Goal: Information Seeking & Learning: Compare options

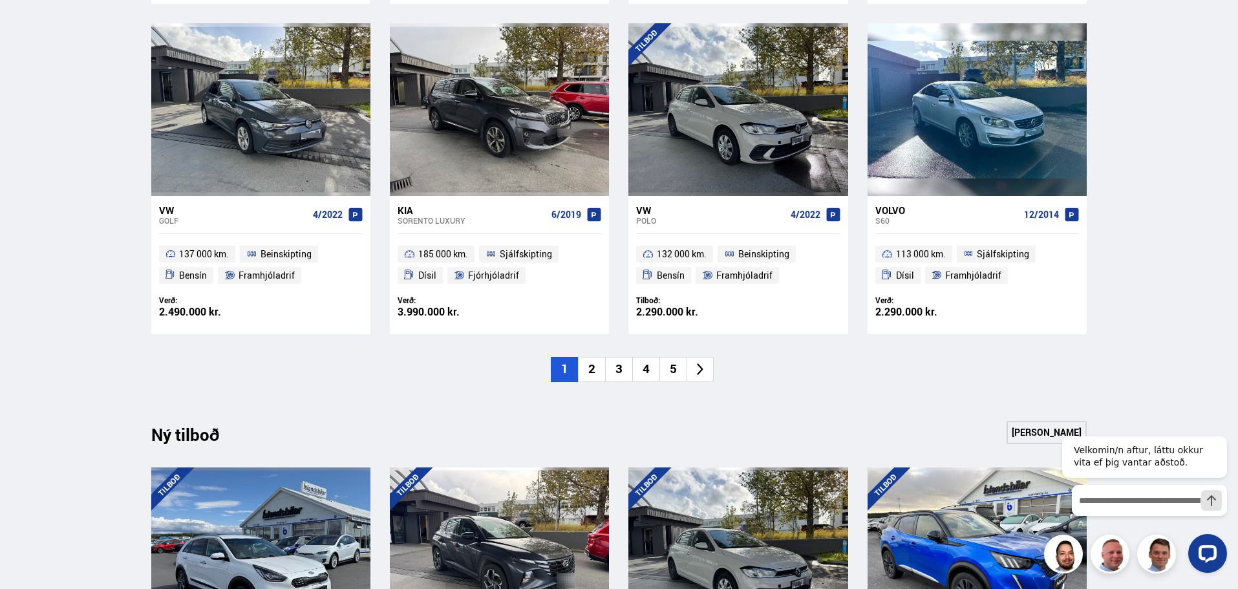
scroll to position [969, 0]
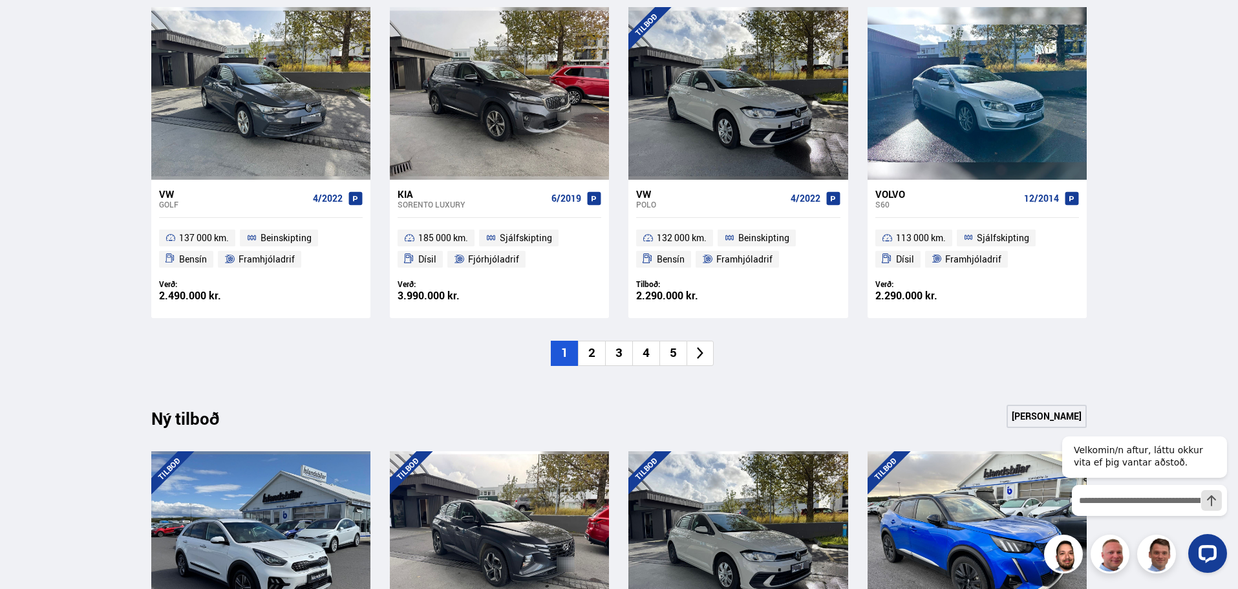
click at [591, 357] on li "2" at bounding box center [591, 353] width 27 height 25
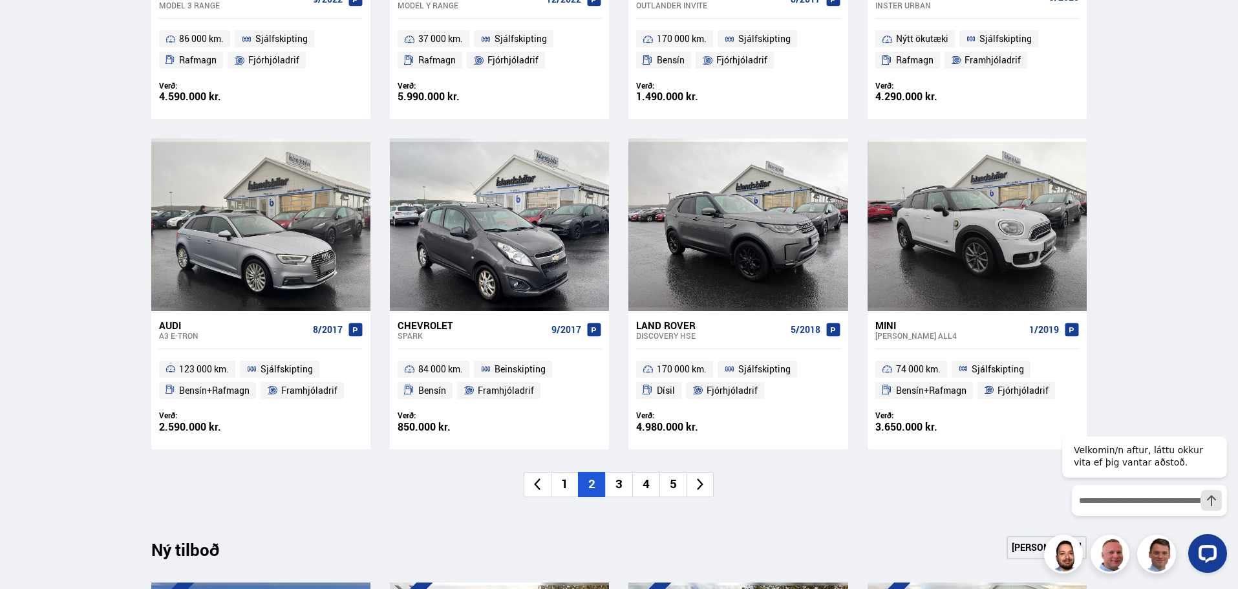
scroll to position [840, 0]
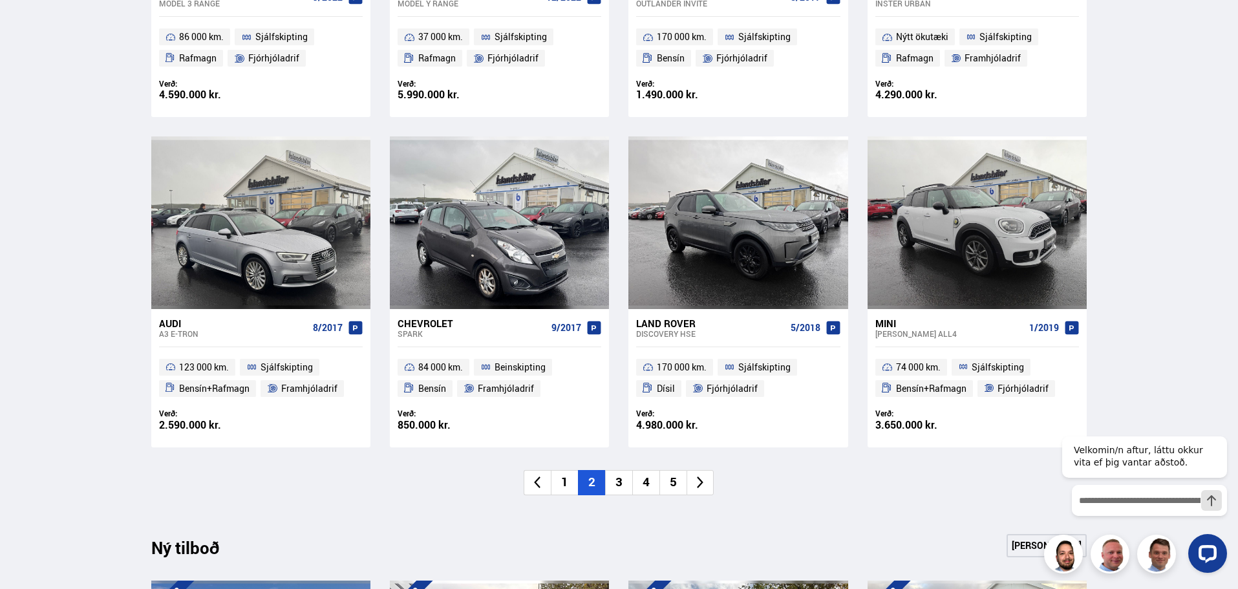
click at [622, 481] on li "3" at bounding box center [618, 482] width 27 height 25
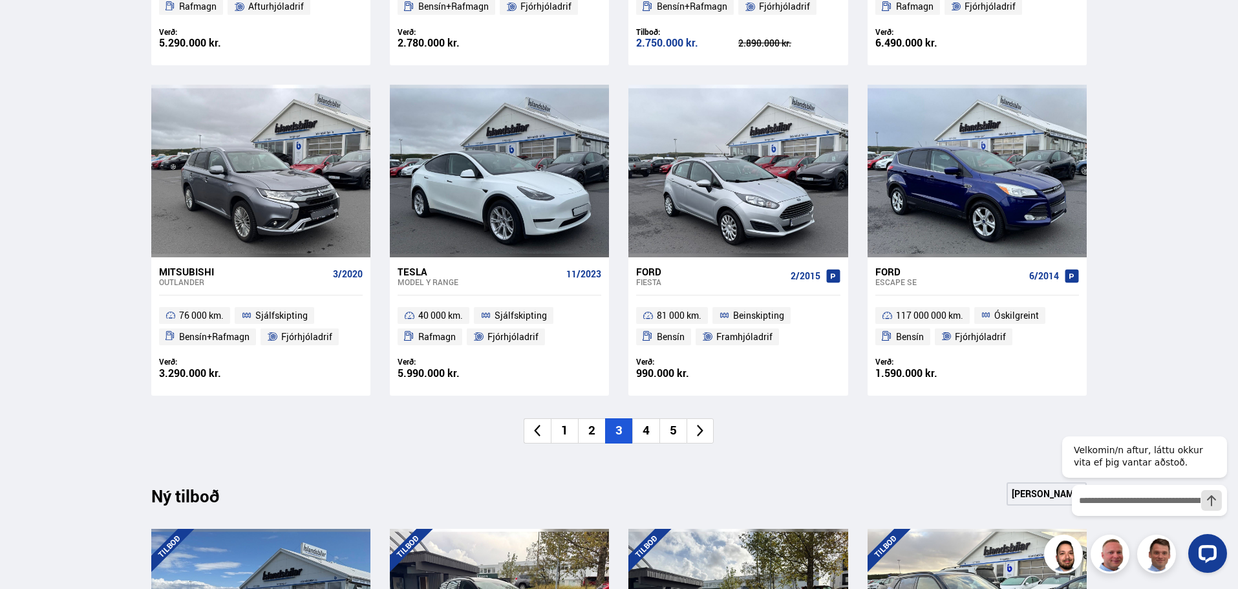
scroll to position [1099, 0]
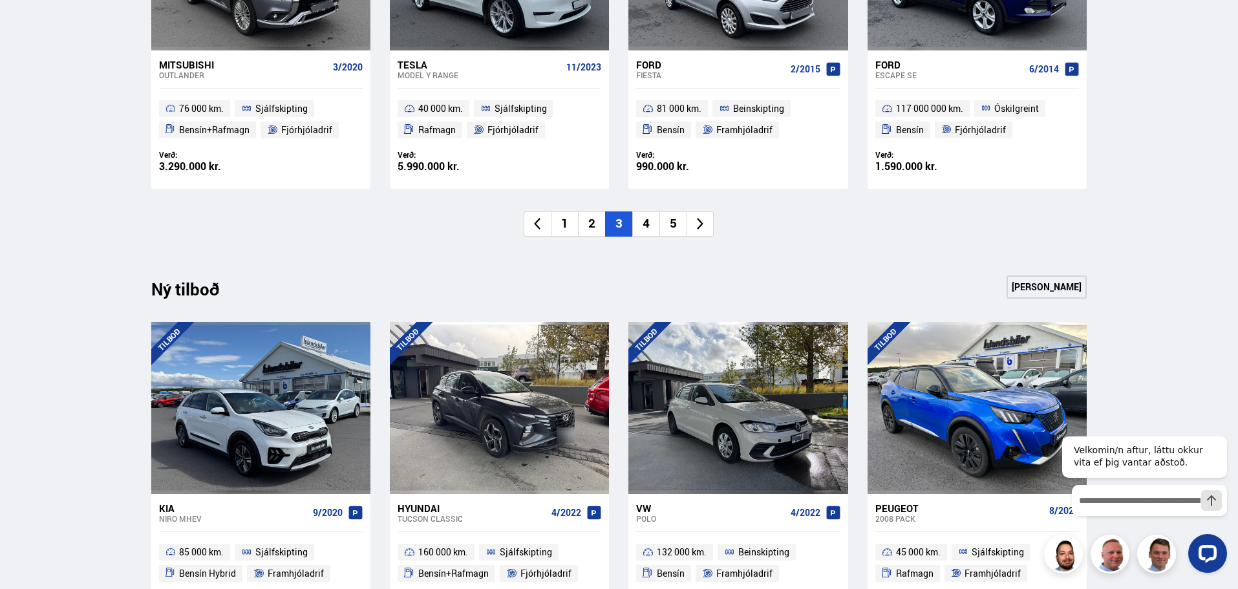
click at [641, 226] on li "4" at bounding box center [645, 223] width 27 height 25
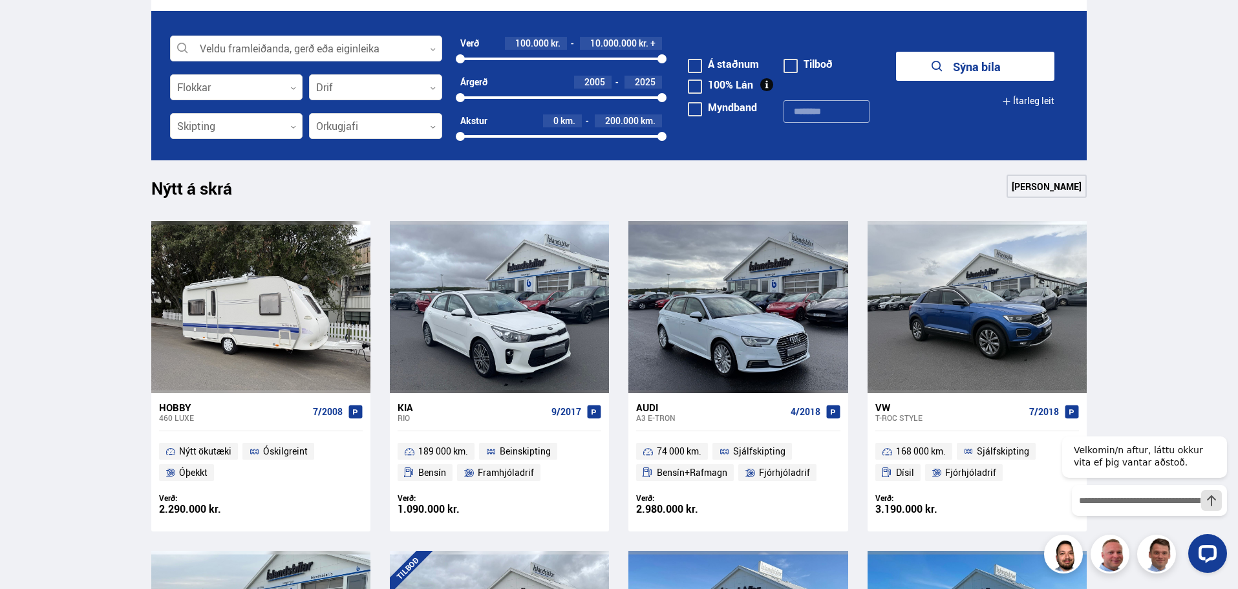
scroll to position [194, 0]
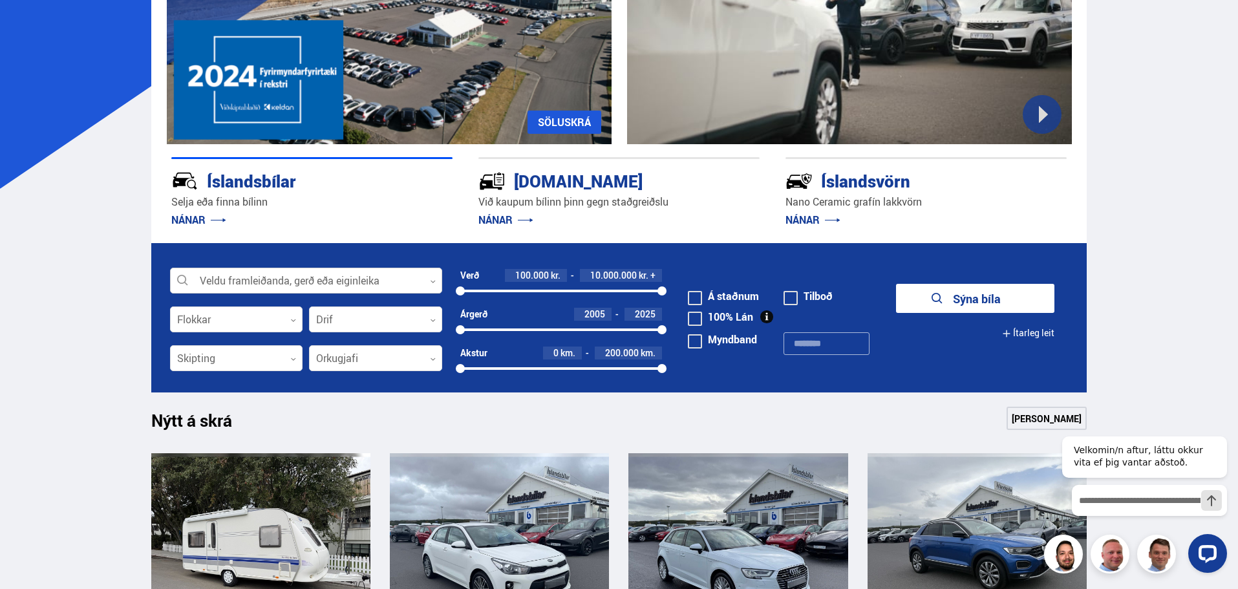
click at [228, 275] on div at bounding box center [306, 281] width 272 height 26
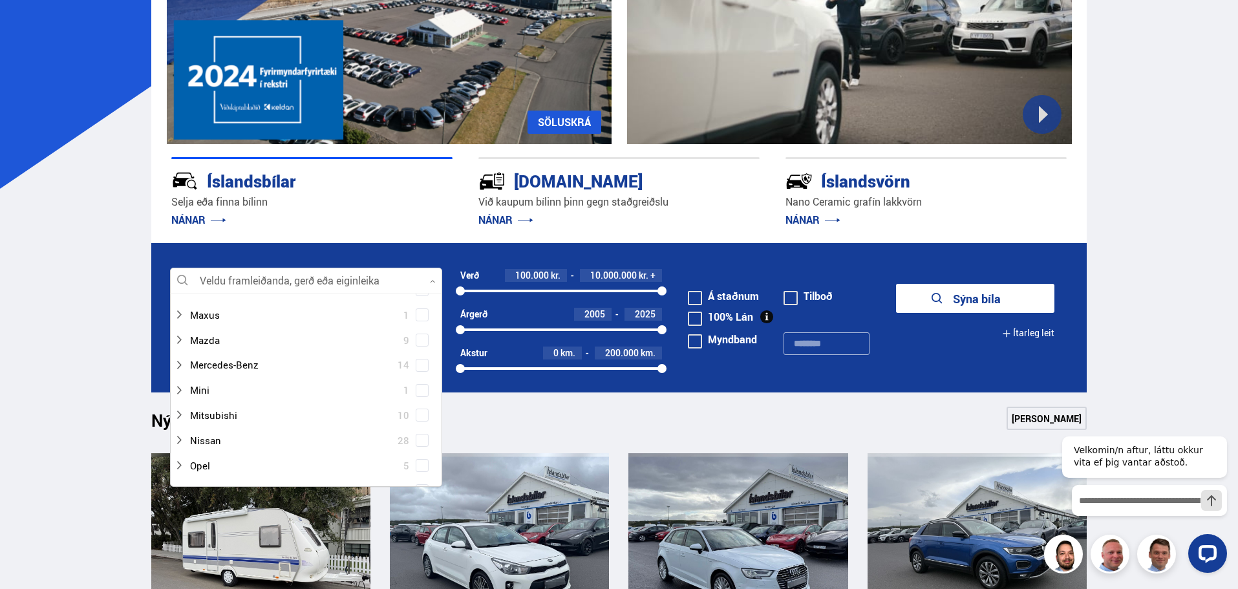
scroll to position [582, 0]
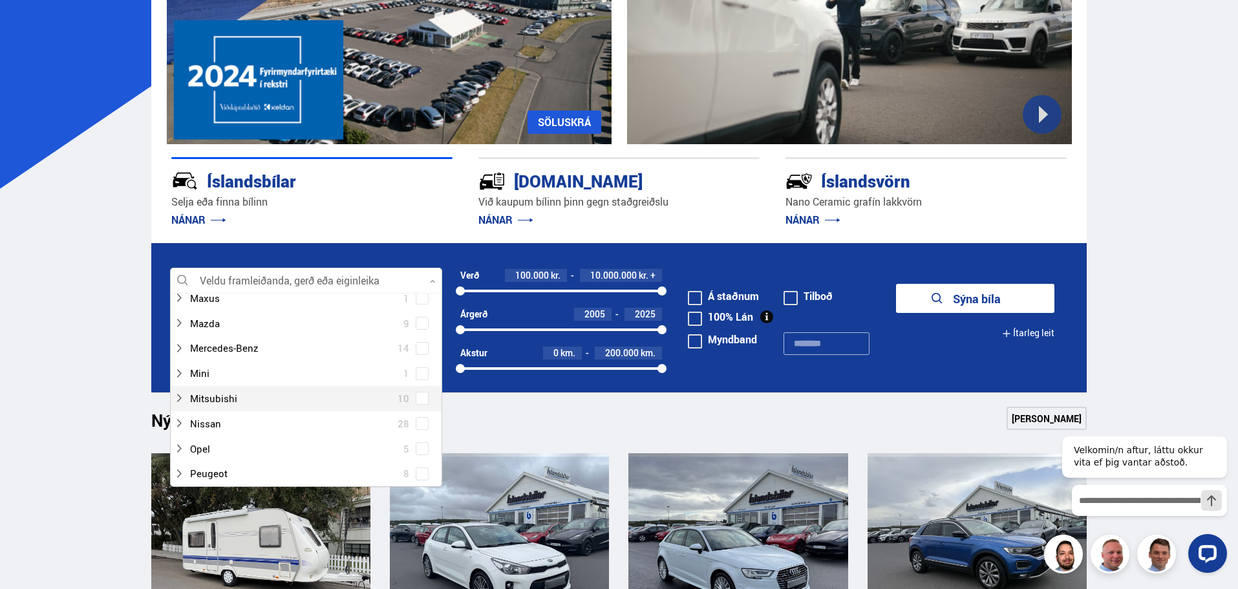
click at [419, 398] on span at bounding box center [421, 398] width 5 height 5
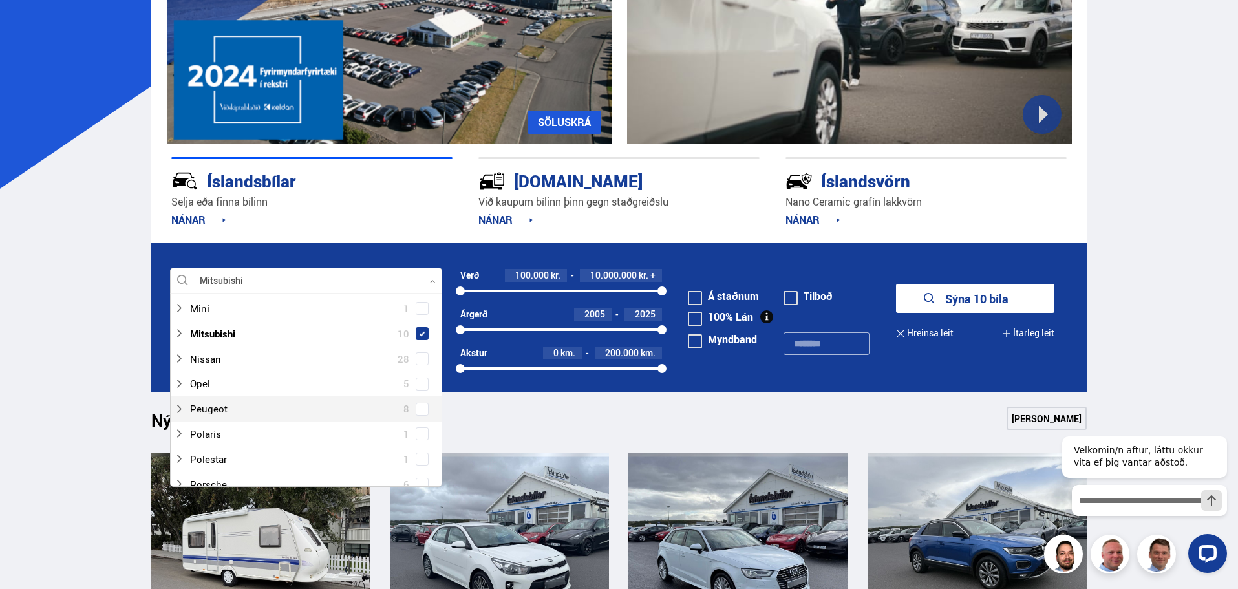
scroll to position [607, 0]
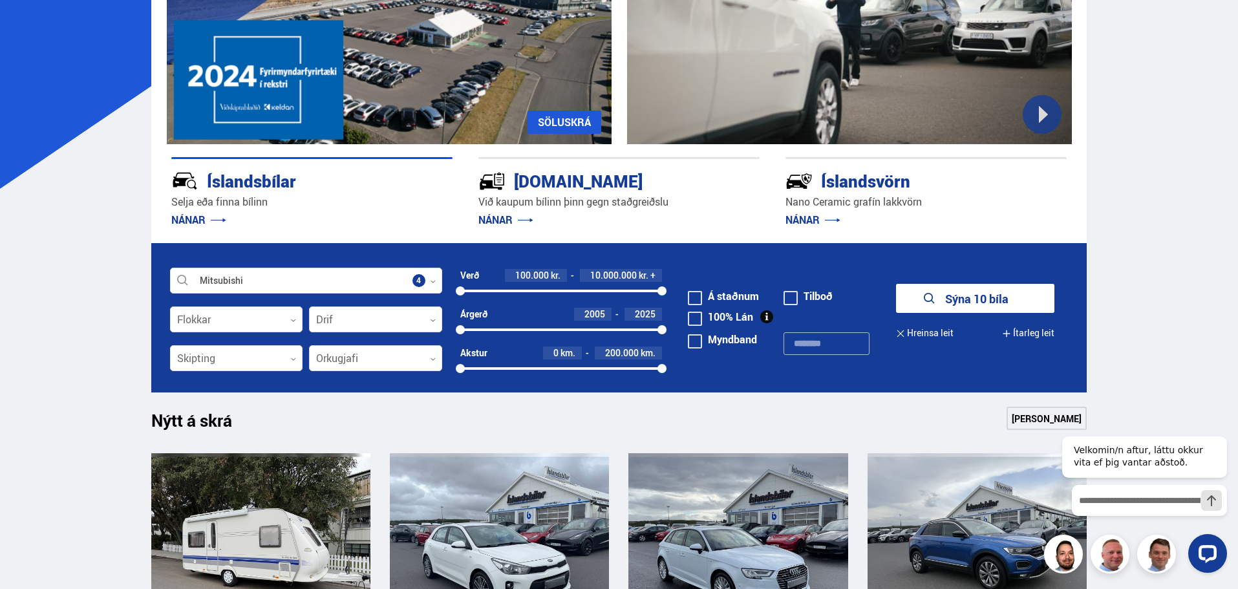
click at [972, 299] on button "Sýna 10 bíla" at bounding box center [975, 298] width 158 height 29
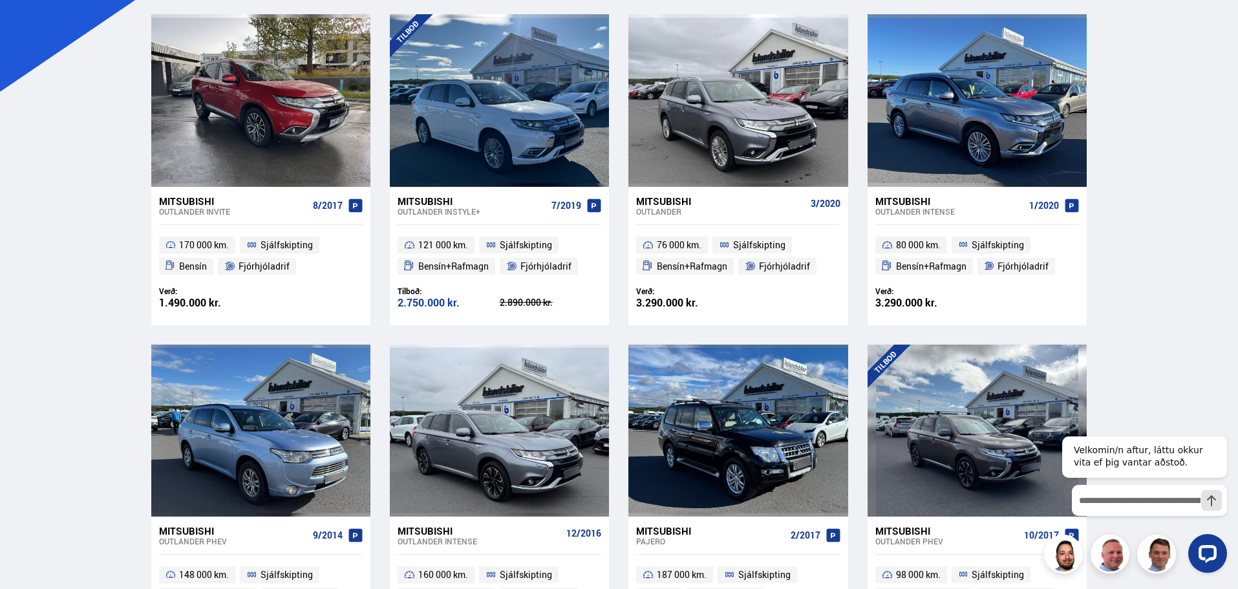
scroll to position [259, 0]
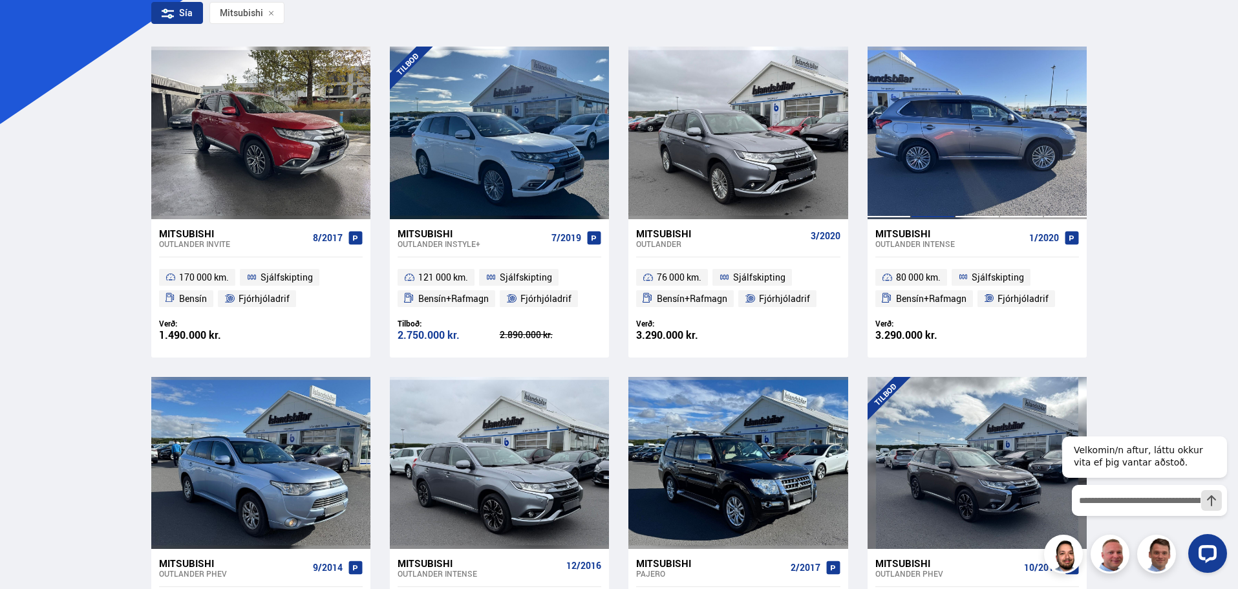
click at [947, 135] on div at bounding box center [933, 133] width 44 height 172
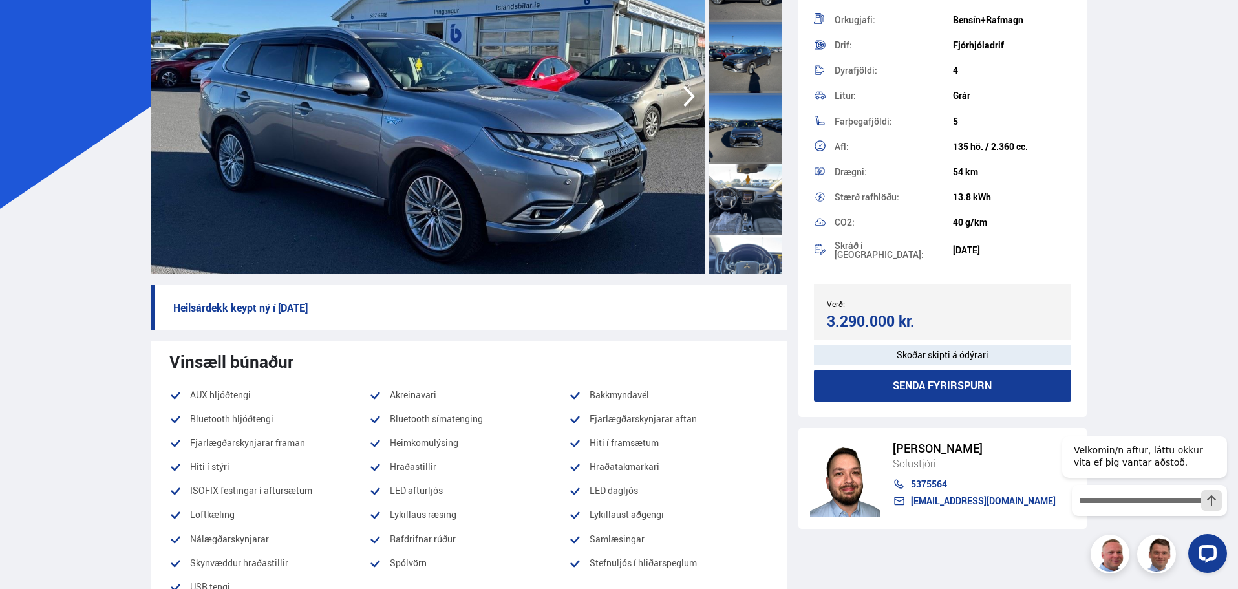
scroll to position [194, 0]
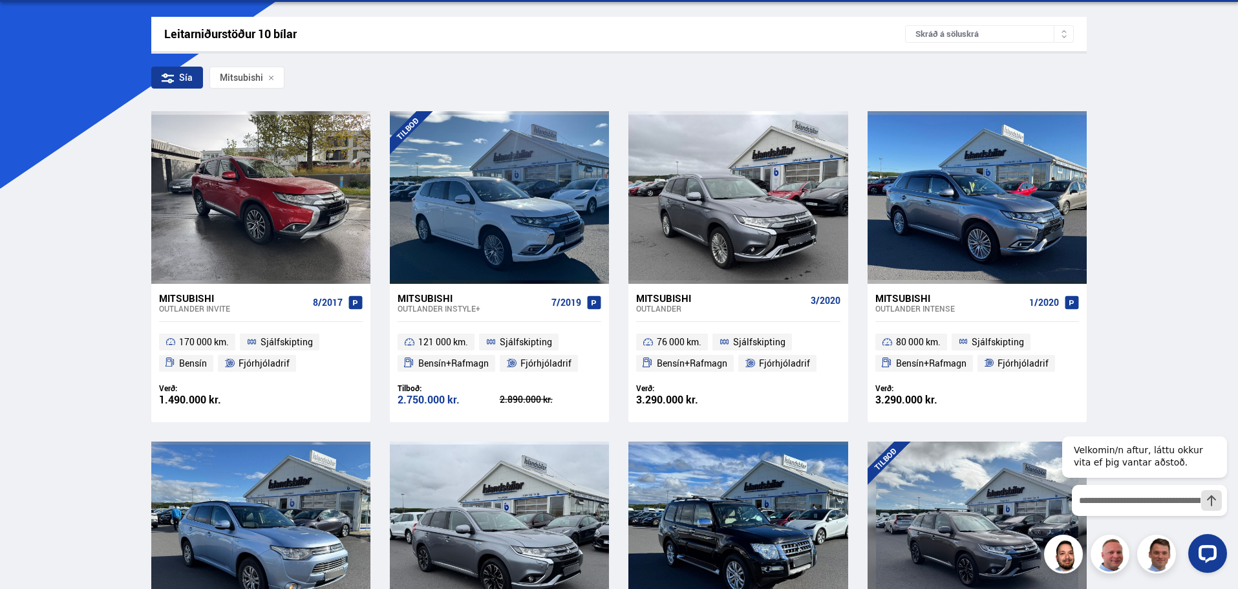
scroll to position [397, 0]
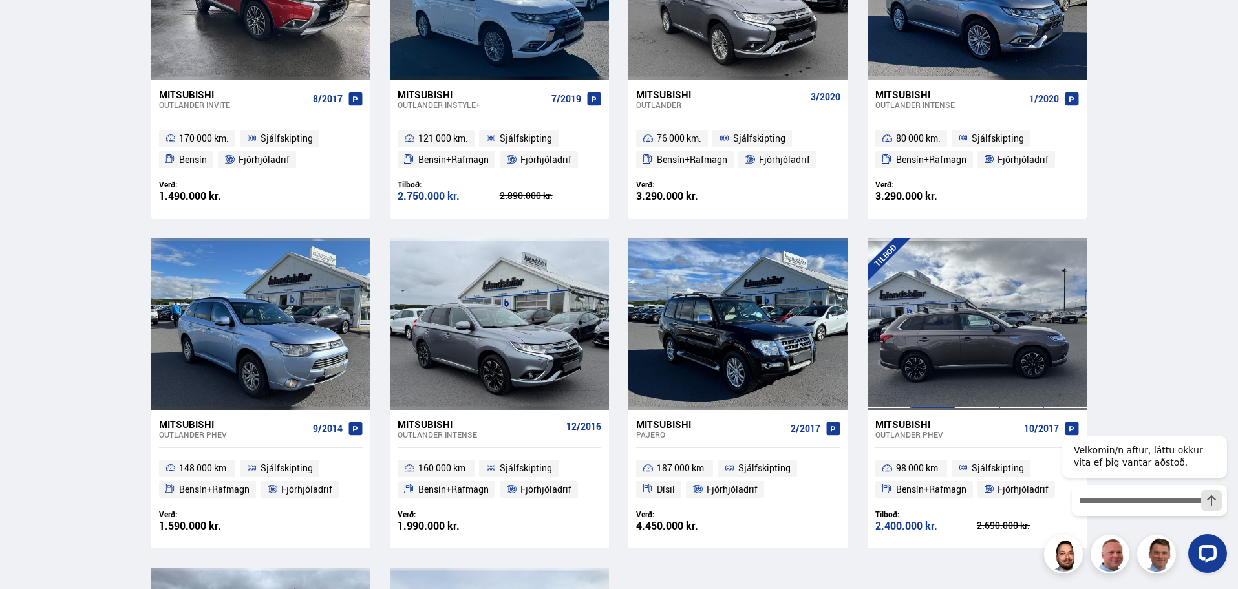
click at [950, 336] on div at bounding box center [933, 324] width 44 height 172
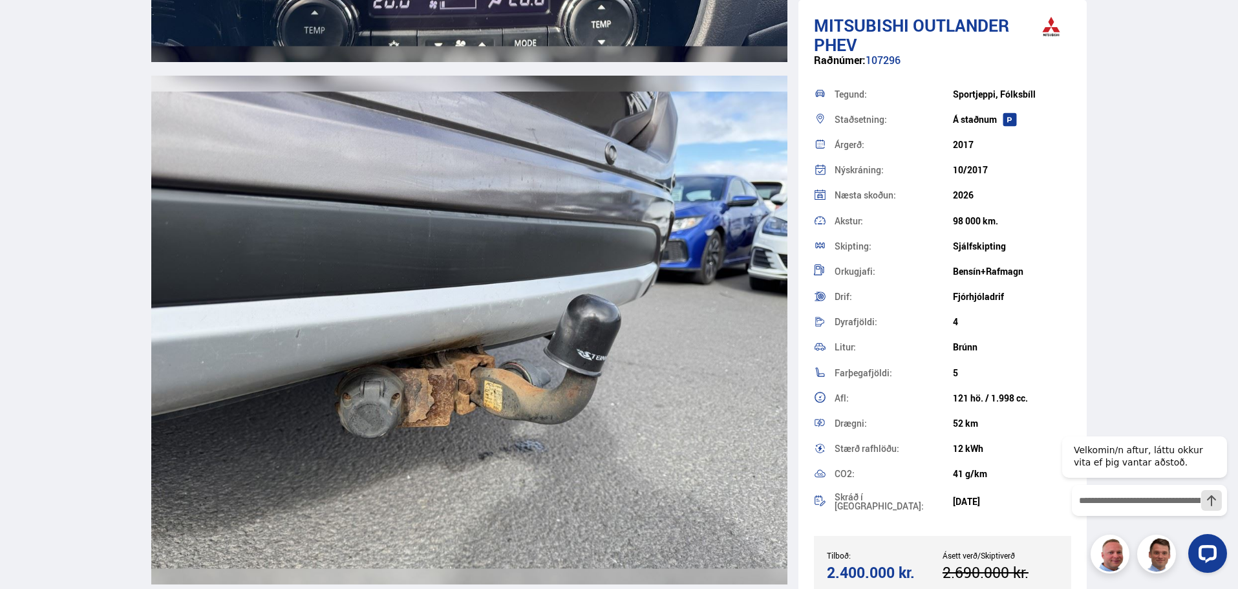
scroll to position [15253, 0]
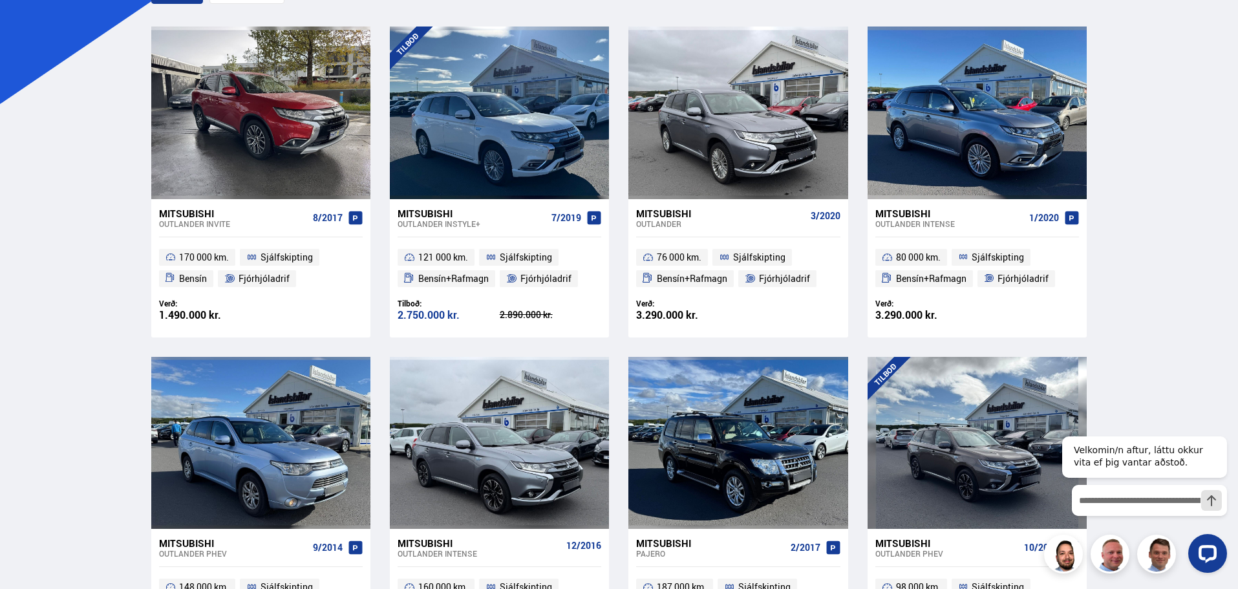
scroll to position [342, 0]
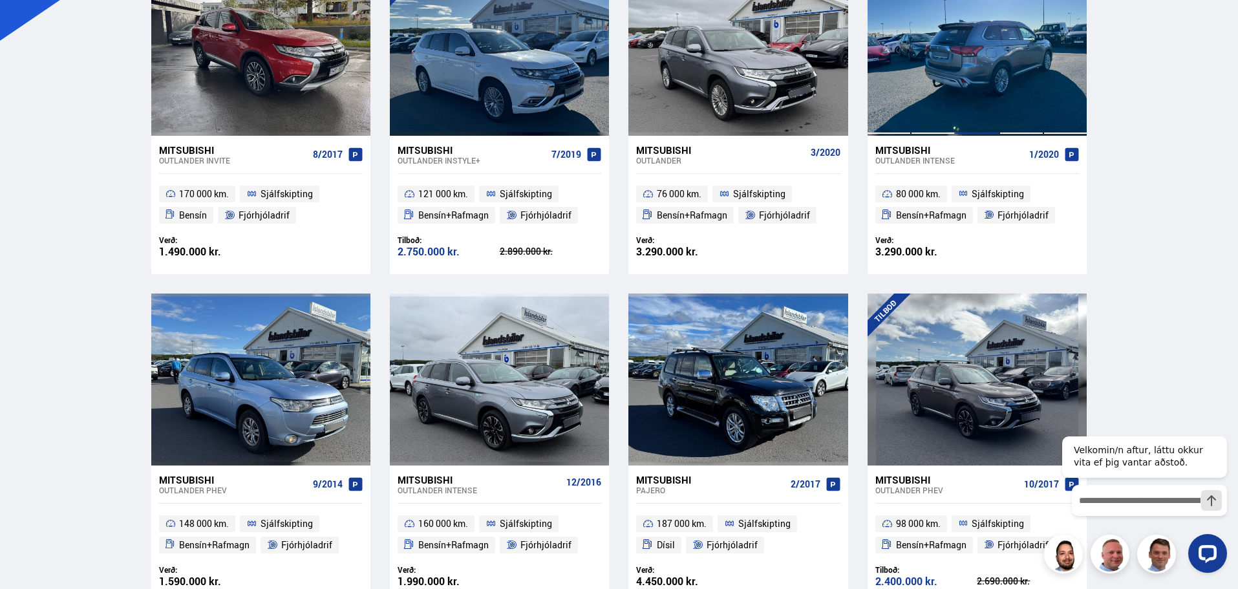
click at [965, 50] on div at bounding box center [977, 49] width 44 height 172
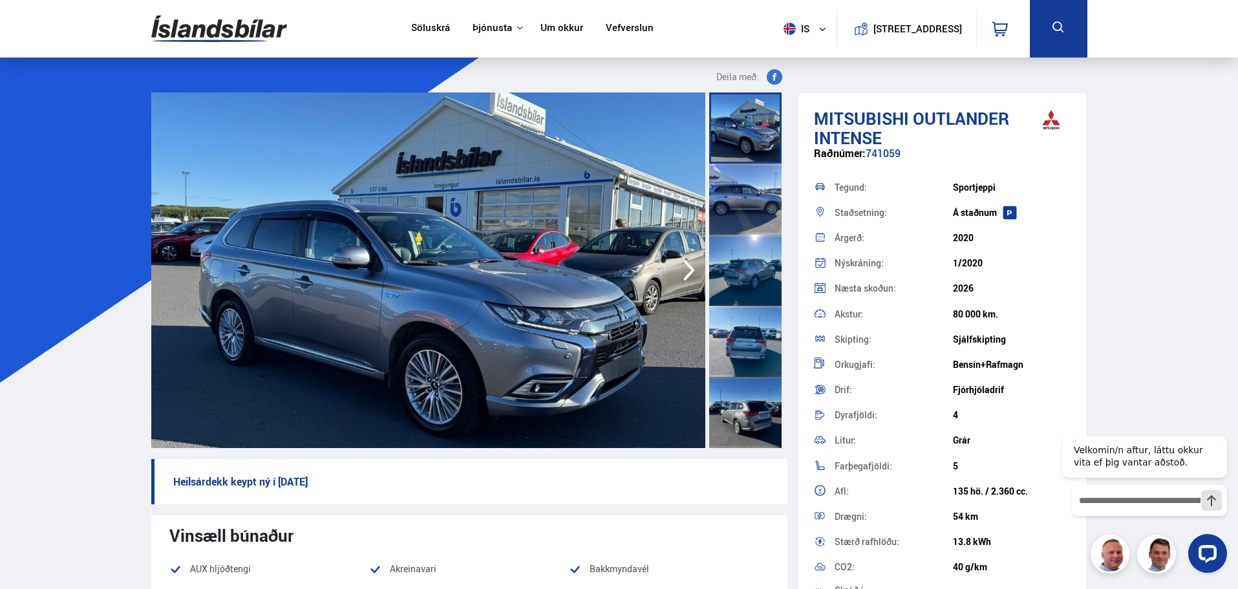
click at [188, 29] on img at bounding box center [219, 29] width 136 height 42
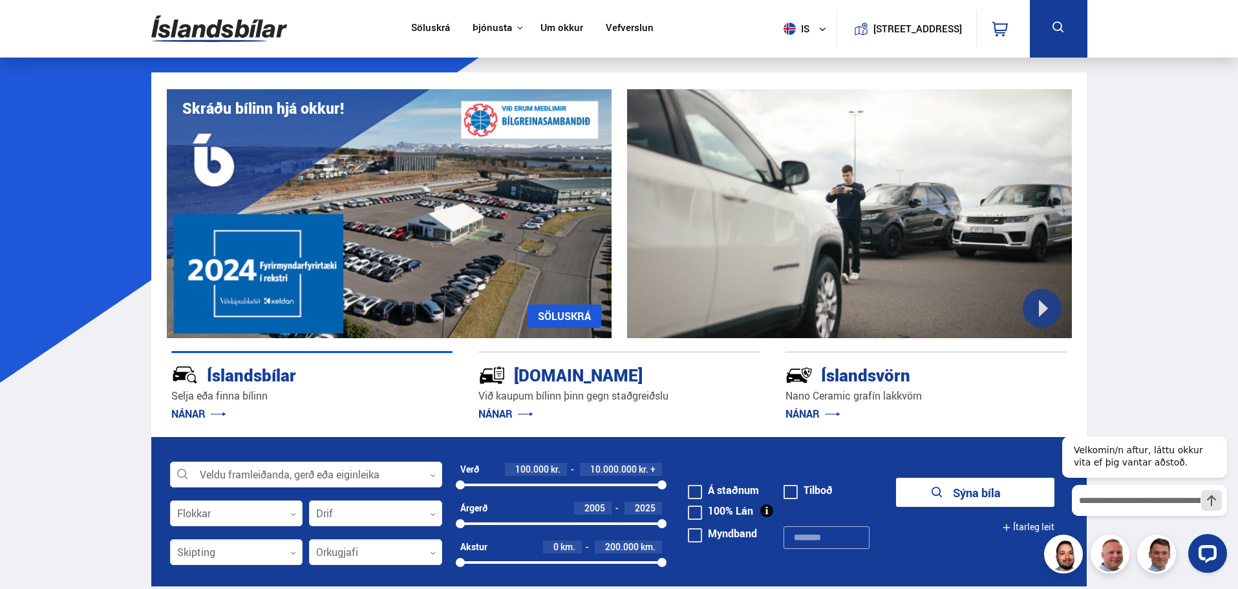
click at [262, 458] on form "Veldu framleiðanda, gerð eða eiginleika 0 Flokkar 0 Drif 0 Verð 100.000 kr. 10.…" at bounding box center [619, 511] width 936 height 149
click at [262, 467] on div at bounding box center [306, 475] width 272 height 26
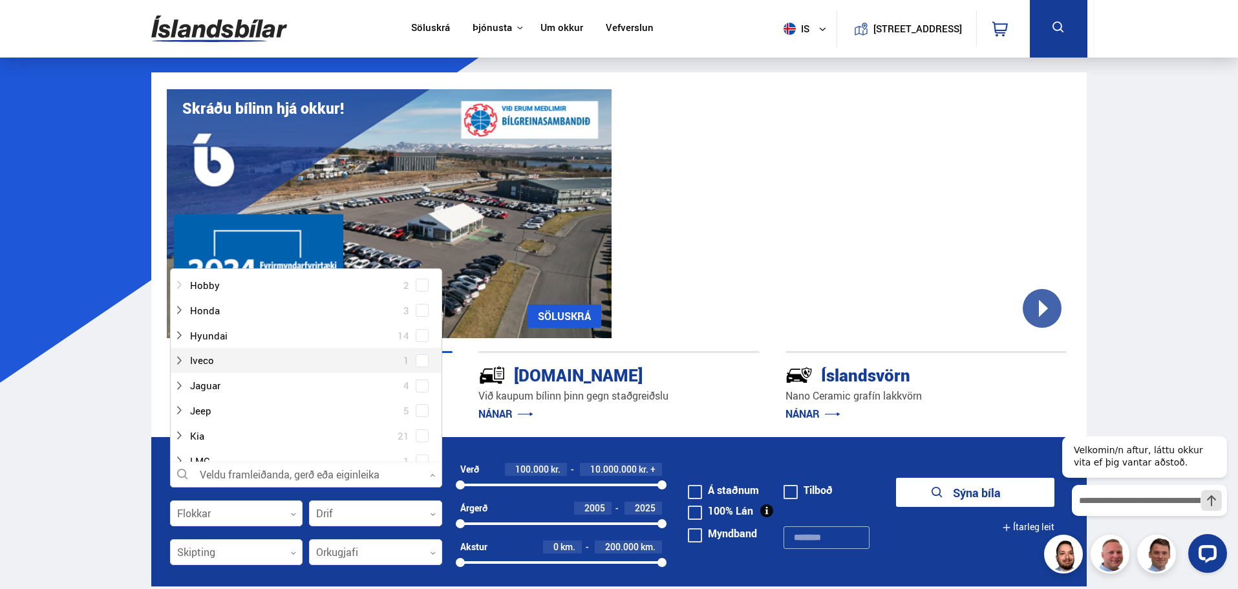
scroll to position [323, 0]
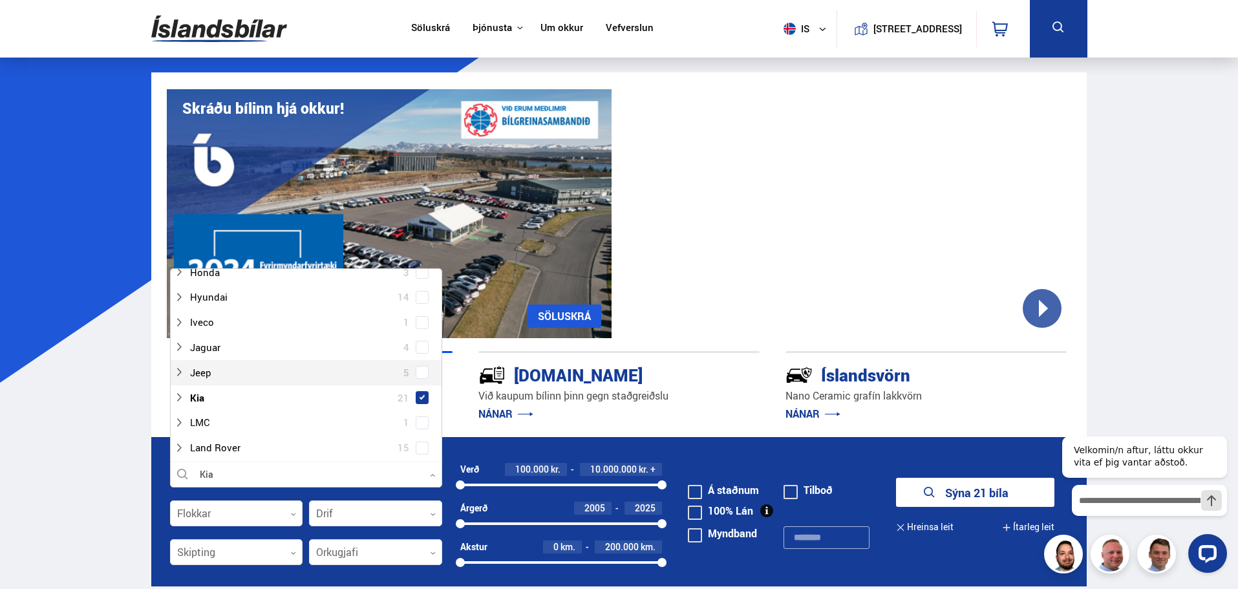
scroll to position [388, 0]
click at [177, 363] on icon at bounding box center [179, 367] width 10 height 10
click at [423, 365] on span at bounding box center [422, 367] width 13 height 13
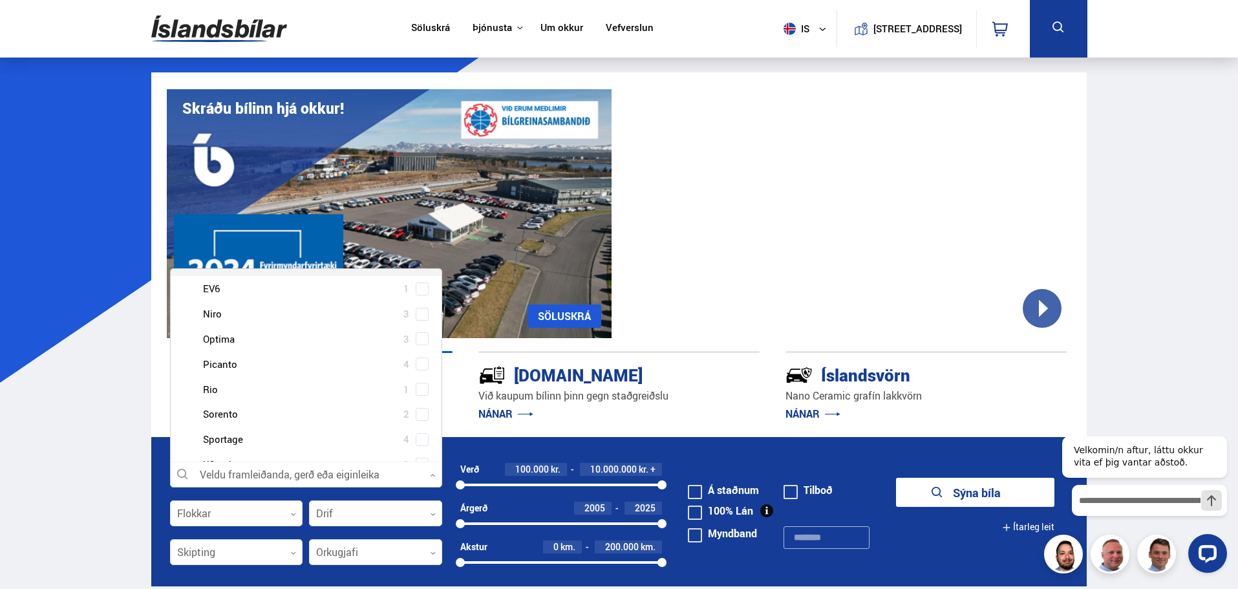
scroll to position [492, 0]
click at [416, 457] on span at bounding box center [422, 463] width 13 height 13
click at [979, 496] on button "Sýna 4 bíla" at bounding box center [975, 492] width 158 height 29
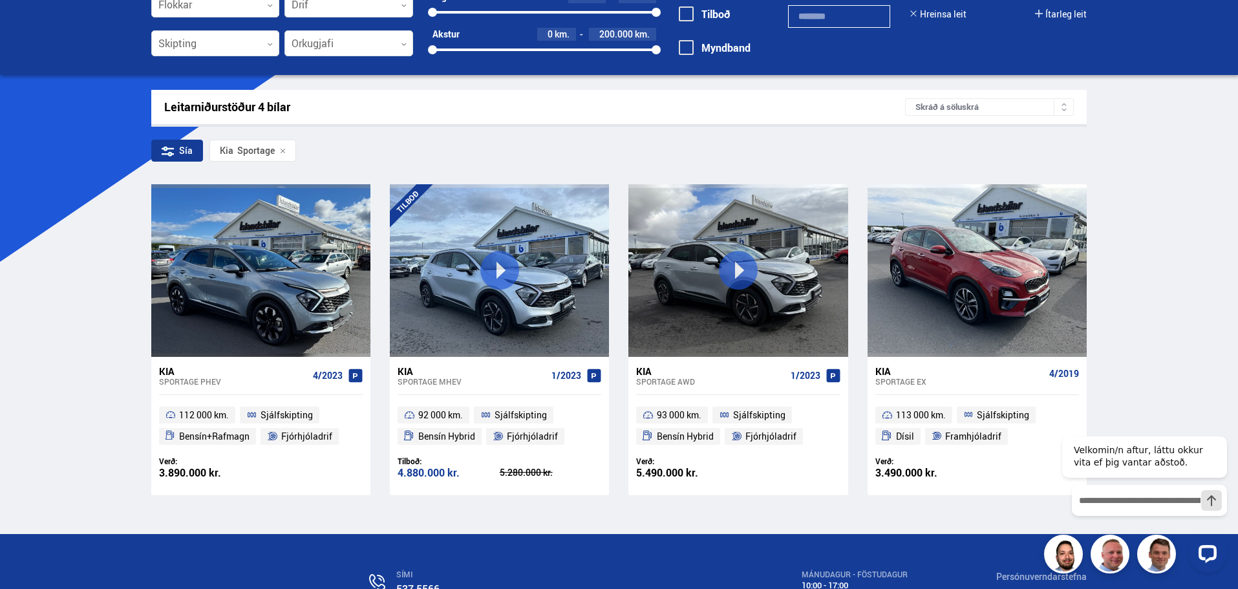
scroll to position [129, 0]
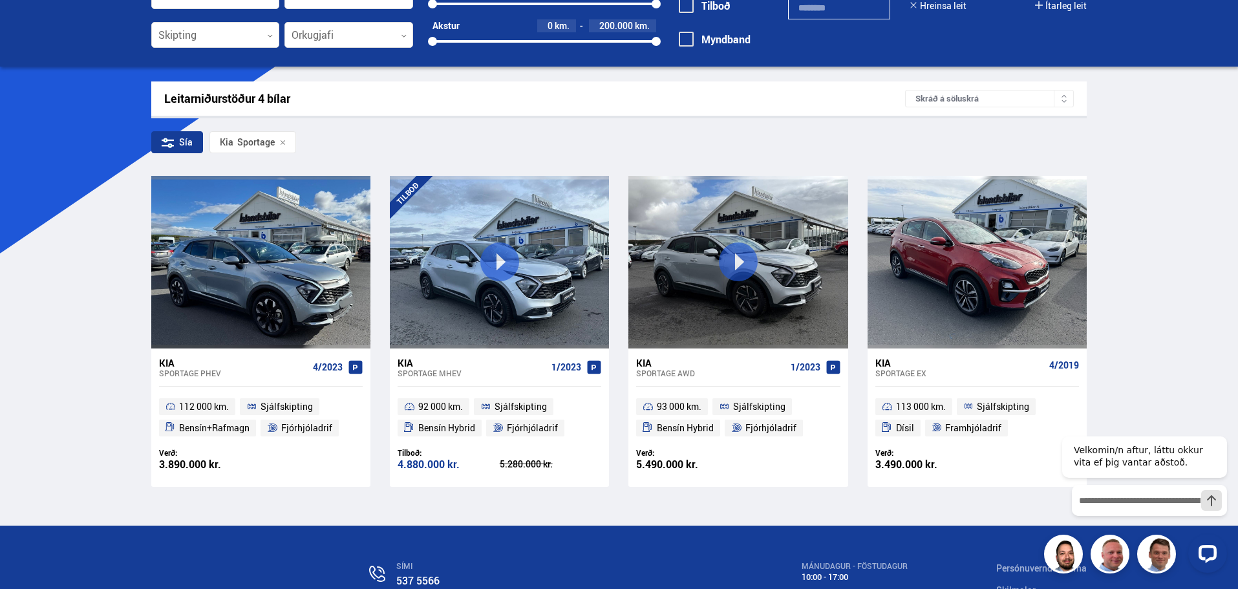
click at [640, 361] on div "Kia" at bounding box center [710, 363] width 149 height 12
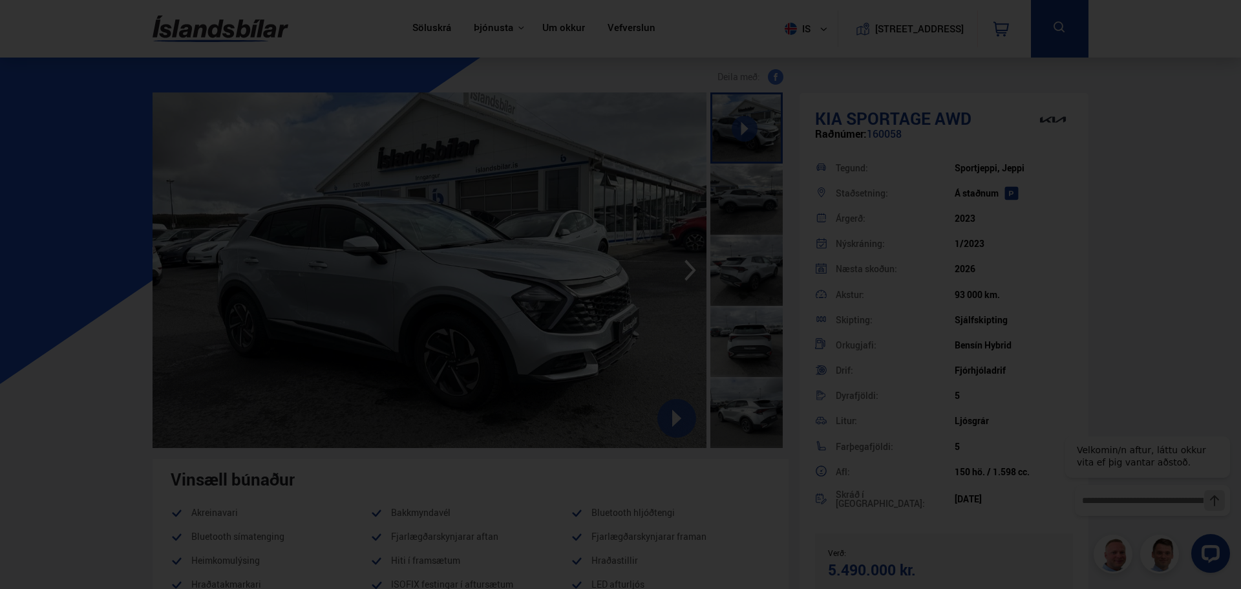
click at [910, 162] on div at bounding box center [620, 294] width 1241 height 589
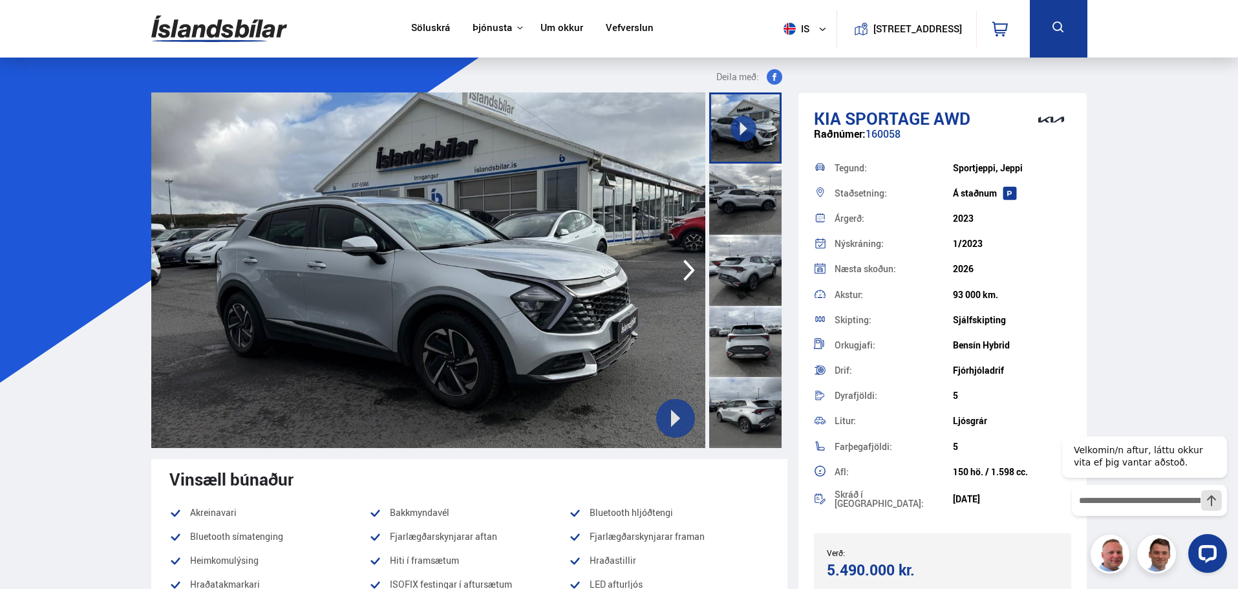
click at [452, 268] on img at bounding box center [428, 269] width 554 height 355
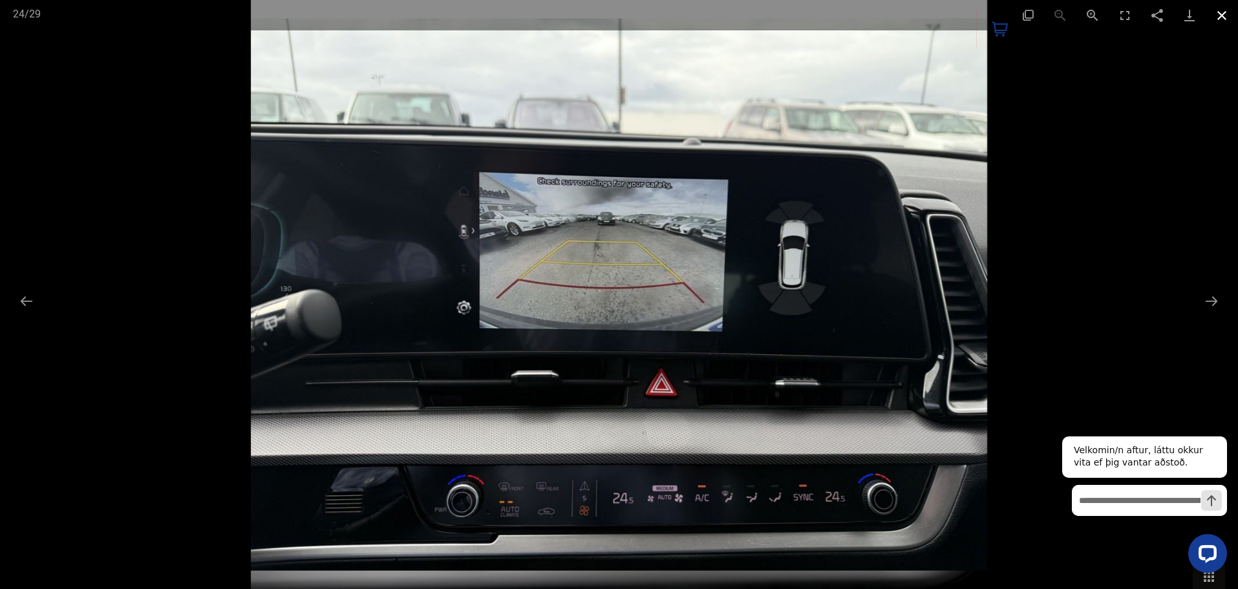
click at [1219, 12] on button "Close gallery" at bounding box center [1221, 15] width 32 height 30
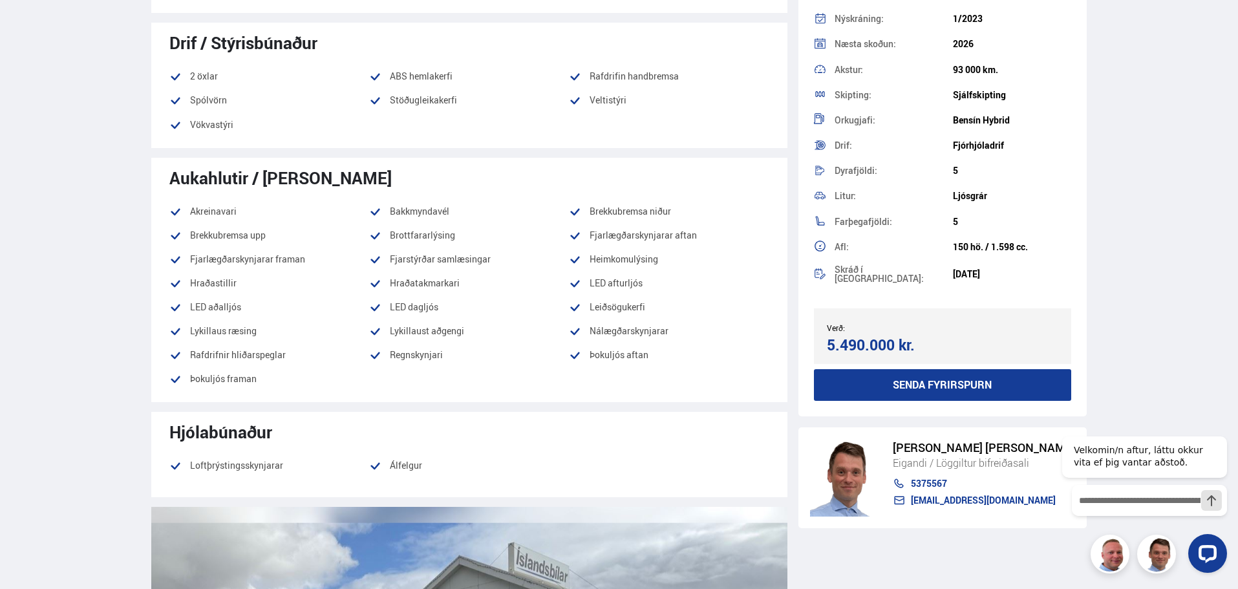
scroll to position [646, 0]
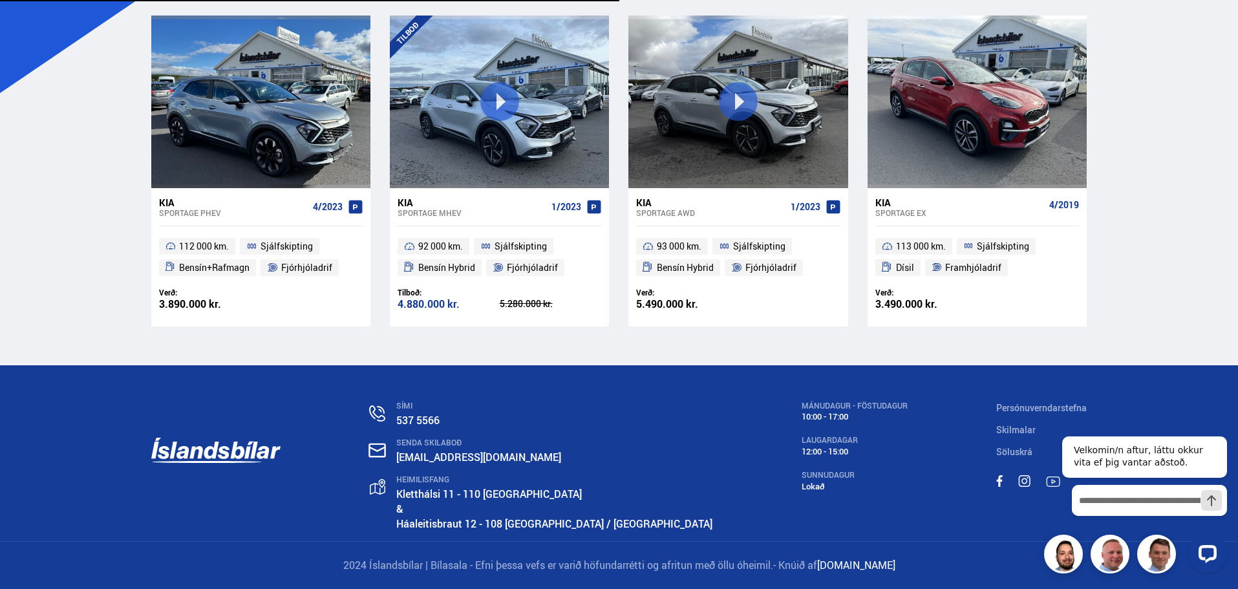
scroll to position [268, 0]
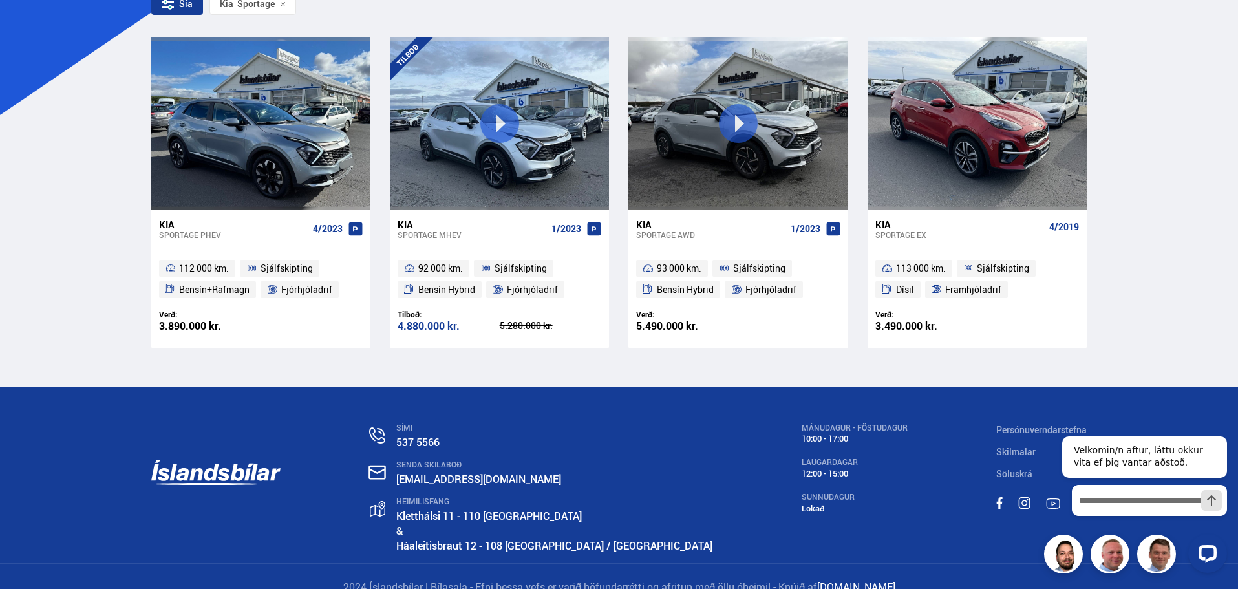
click at [407, 223] on div "Kia" at bounding box center [471, 224] width 149 height 12
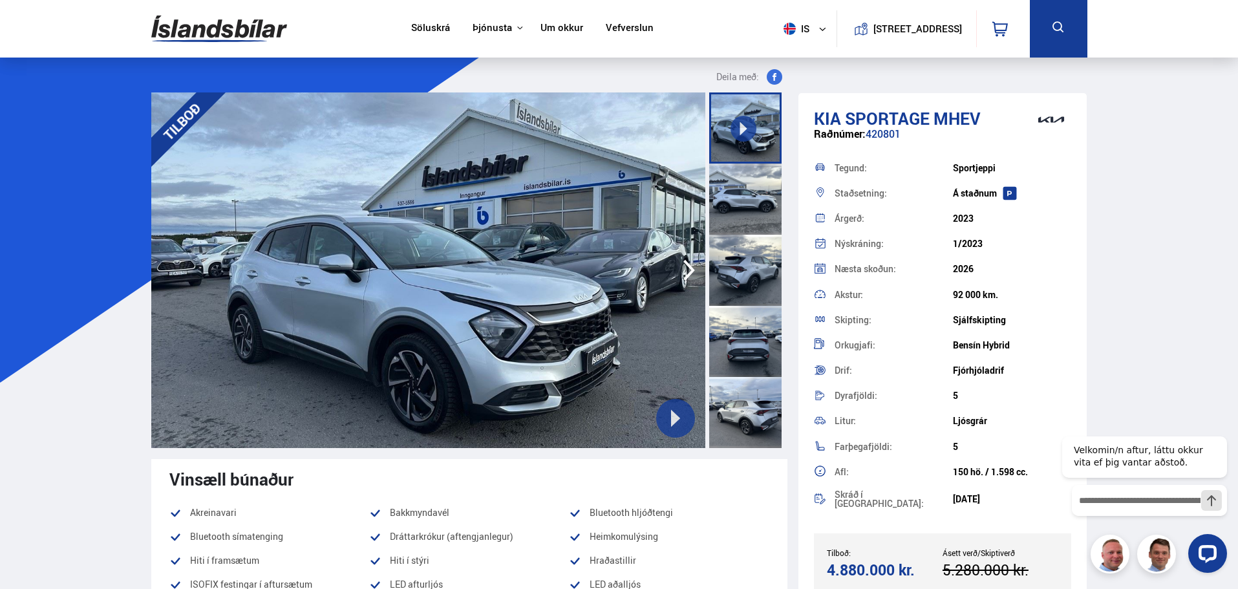
click at [737, 183] on div at bounding box center [745, 199] width 72 height 71
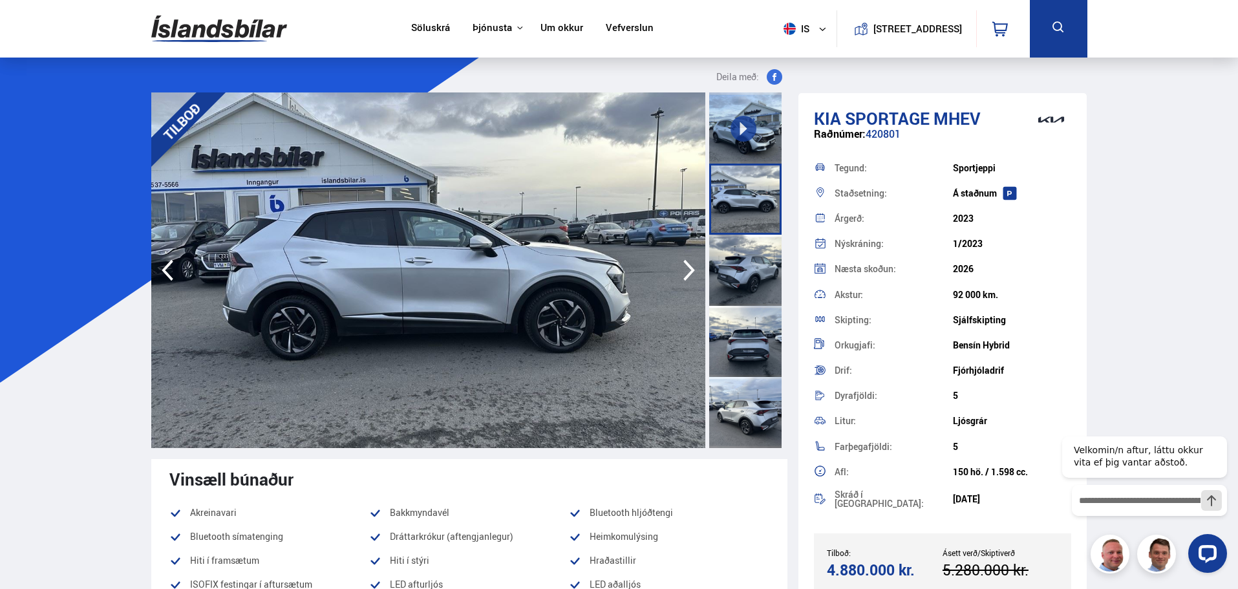
click at [337, 232] on img at bounding box center [428, 269] width 554 height 355
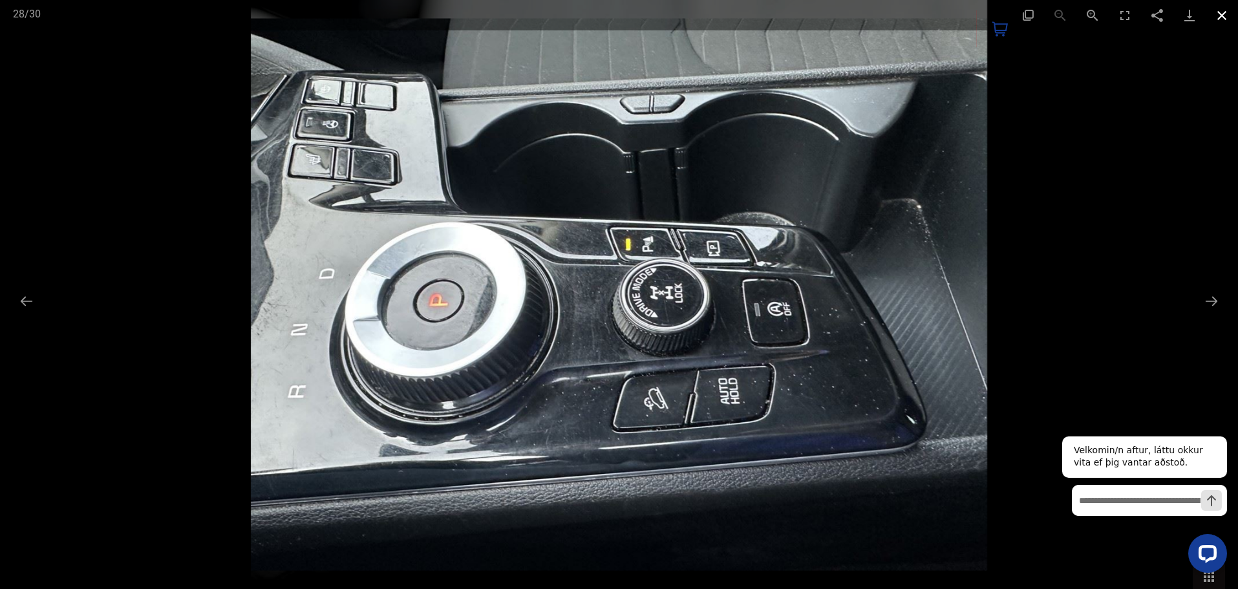
click at [1216, 14] on button "Close gallery" at bounding box center [1221, 15] width 32 height 30
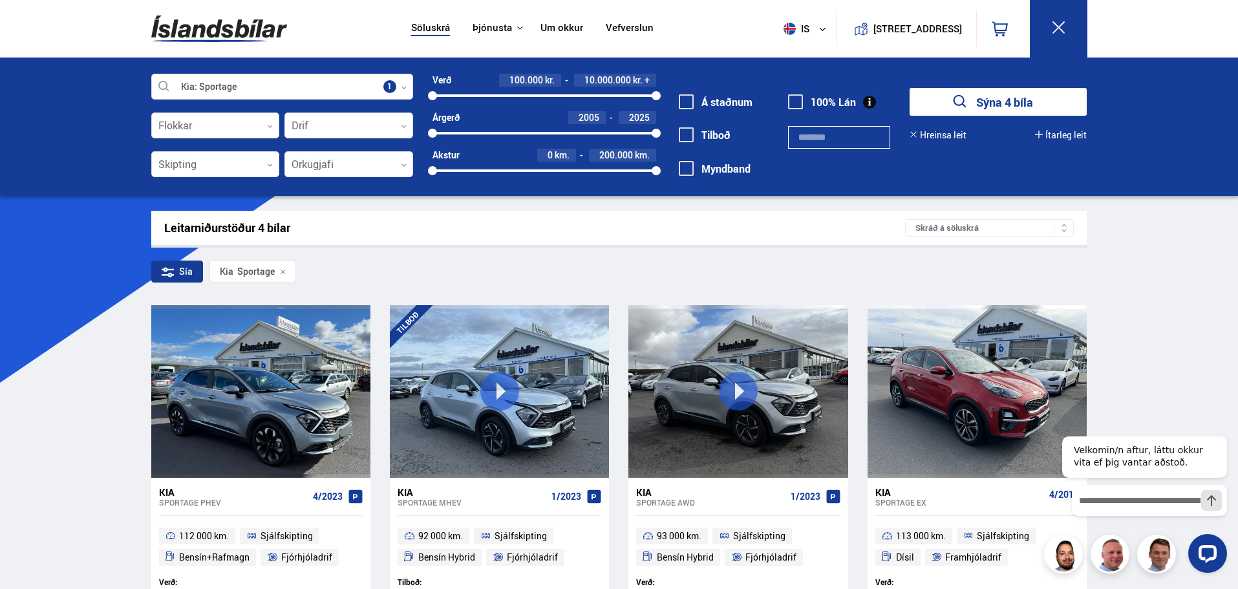
click at [189, 31] on img at bounding box center [219, 29] width 136 height 42
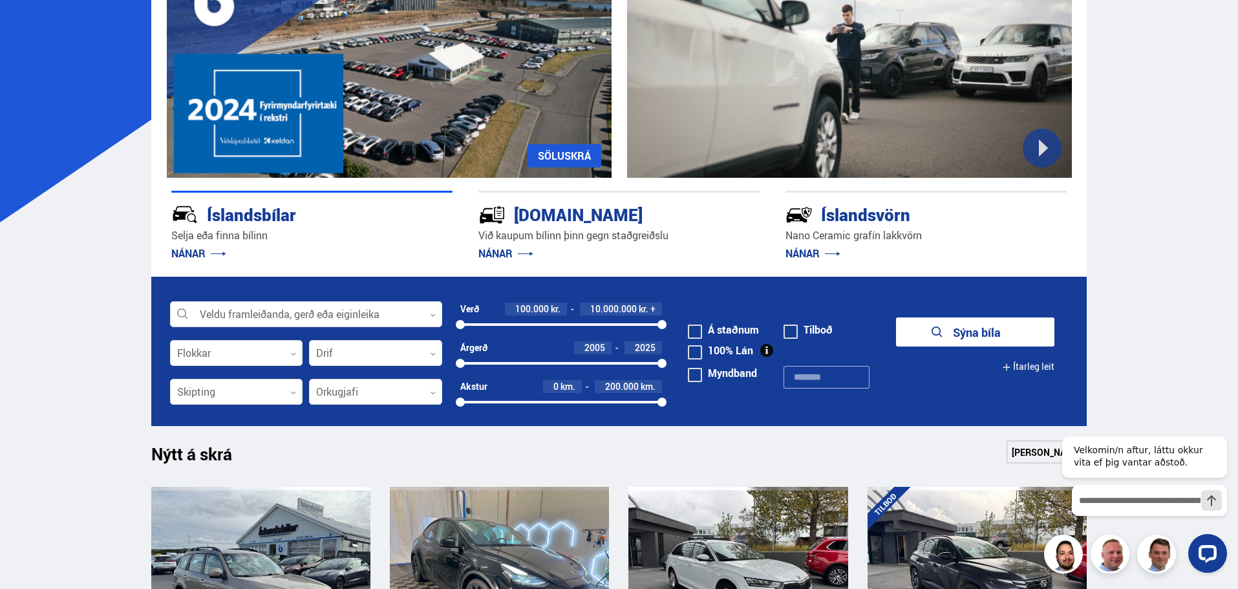
scroll to position [194, 0]
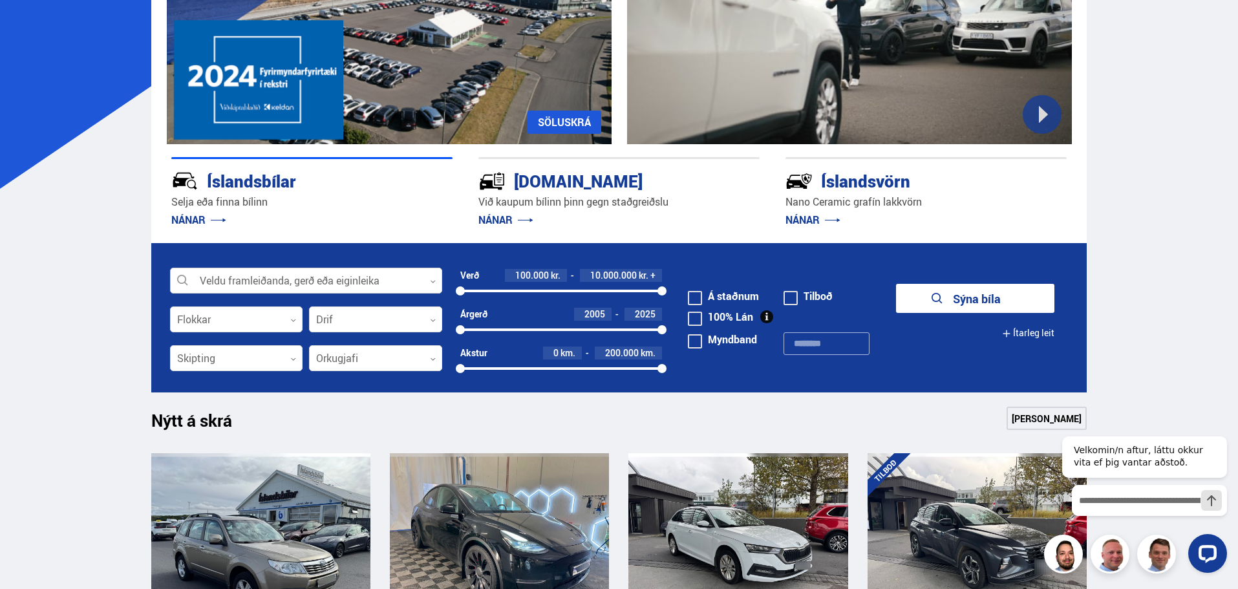
click at [242, 276] on div at bounding box center [306, 281] width 272 height 26
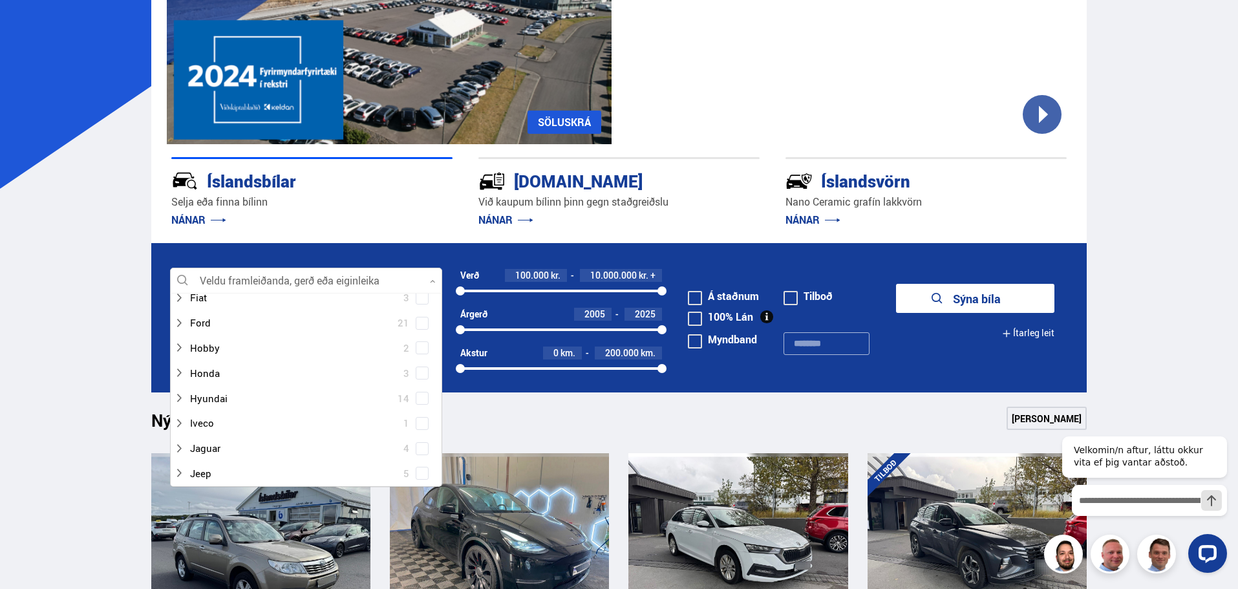
scroll to position [259, 0]
click at [178, 397] on icon at bounding box center [179, 395] width 10 height 10
click at [419, 418] on span at bounding box center [421, 416] width 5 height 5
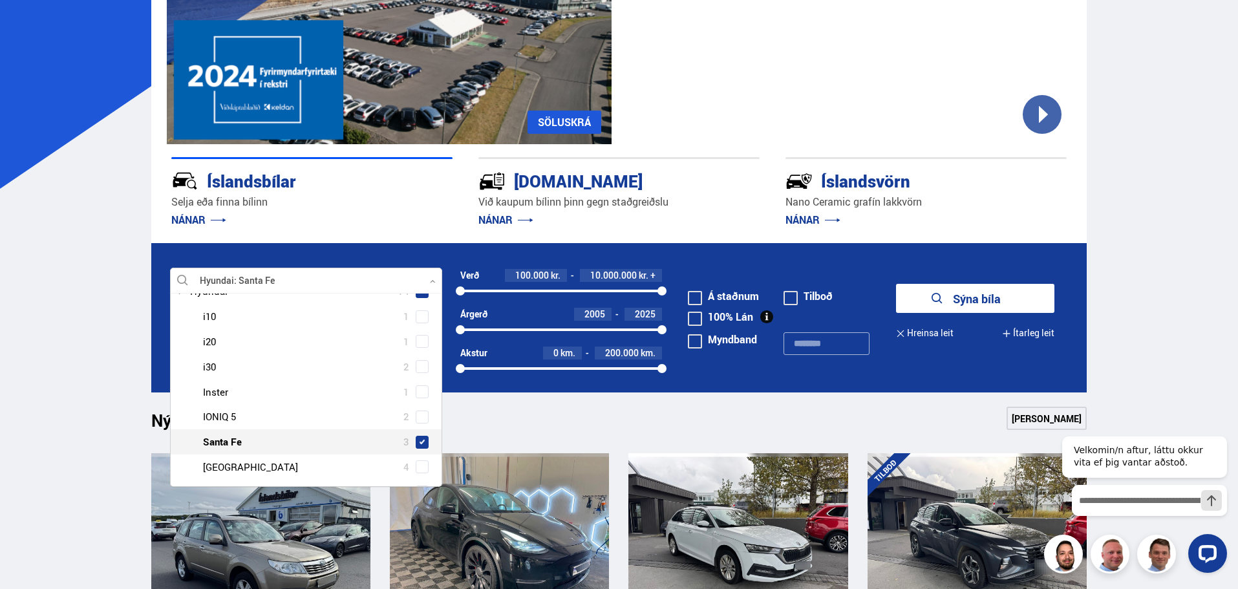
scroll to position [413, 0]
click at [417, 441] on span at bounding box center [422, 441] width 10 height 10
click at [988, 297] on button "Sýna 7 bíla" at bounding box center [975, 298] width 158 height 29
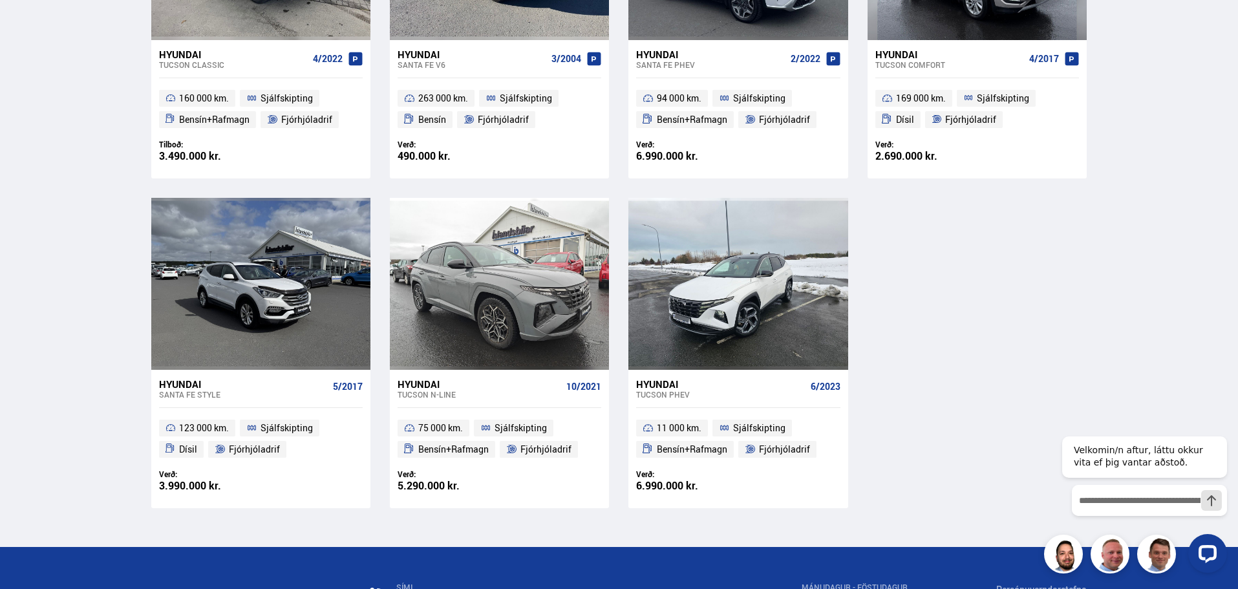
scroll to position [452, 0]
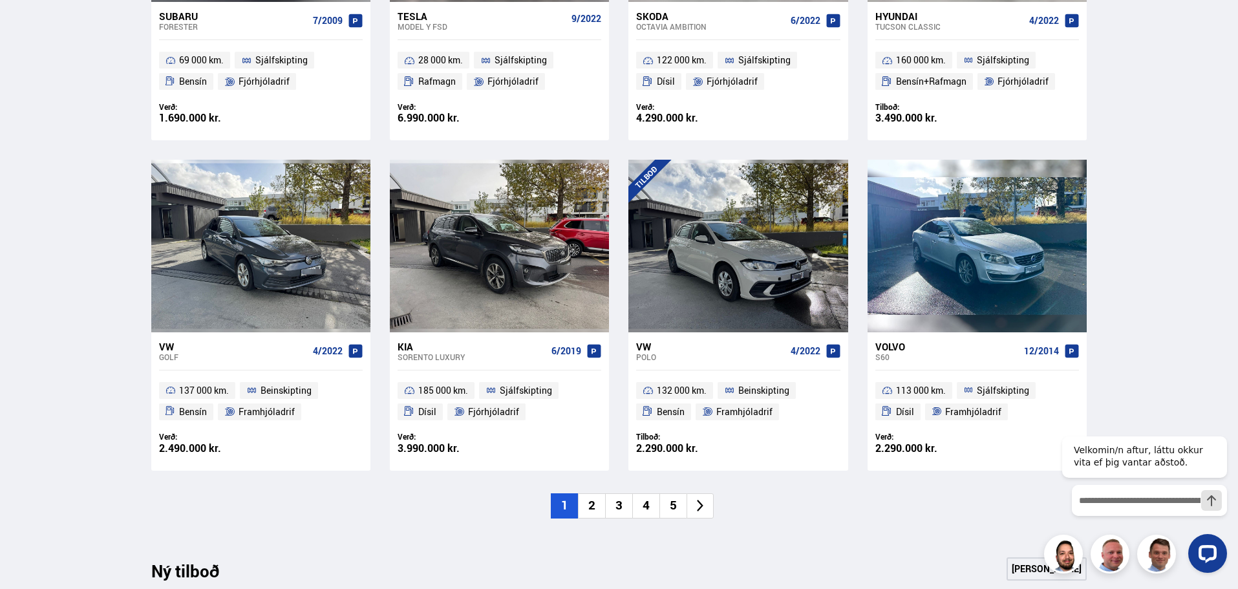
scroll to position [194, 0]
